Goal: Task Accomplishment & Management: Use online tool/utility

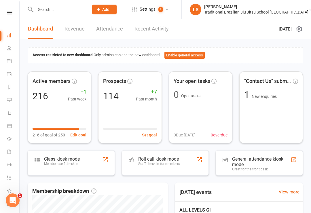
click at [166, 154] on div "Roll call kiosk mode Staff check-in for members" at bounding box center [165, 162] width 87 height 25
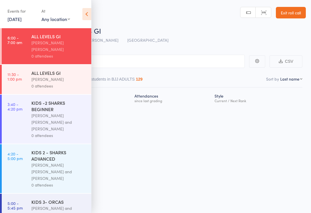
click at [175, 61] on input "search" at bounding box center [127, 61] width 236 height 13
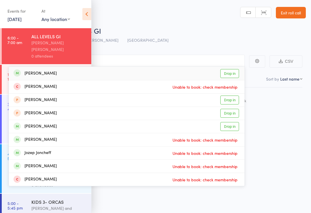
type input "[PERSON_NAME]"
click at [232, 74] on link "Drop in" at bounding box center [229, 73] width 19 height 9
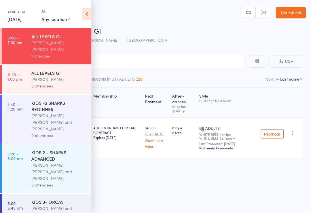
click at [83, 15] on icon at bounding box center [86, 14] width 9 height 12
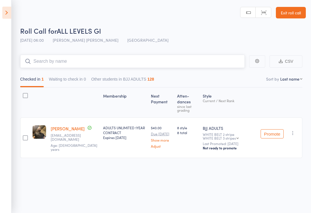
click at [140, 58] on input "search" at bounding box center [132, 61] width 225 height 13
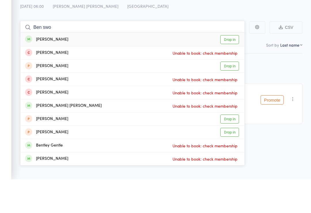
type input "Ben swo"
click at [230, 69] on link "Drop in" at bounding box center [229, 73] width 19 height 9
